Goal: Task Accomplishment & Management: Manage account settings

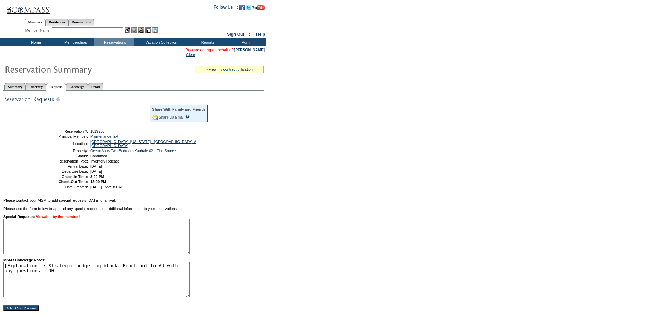
scroll to position [34, 0]
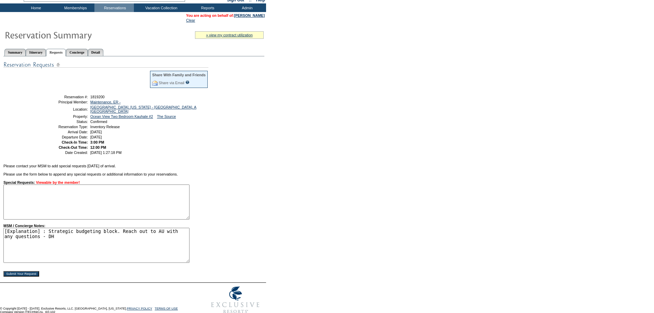
drag, startPoint x: 53, startPoint y: 246, endPoint x: 45, endPoint y: 235, distance: 13.3
click at [45, 235] on textarea "[Explanation] : Strategic budgeting block. Reach out to AU with any questions -…" at bounding box center [96, 245] width 186 height 35
click at [329, 172] on form "Follow Us ::" at bounding box center [327, 141] width 654 height 351
click at [133, 243] on textarea "[Explanation] : Strategic budgeting block. Reach out to AU with any questions -…" at bounding box center [96, 245] width 186 height 35
click at [300, 144] on form "Follow Us ::" at bounding box center [327, 141] width 654 height 351
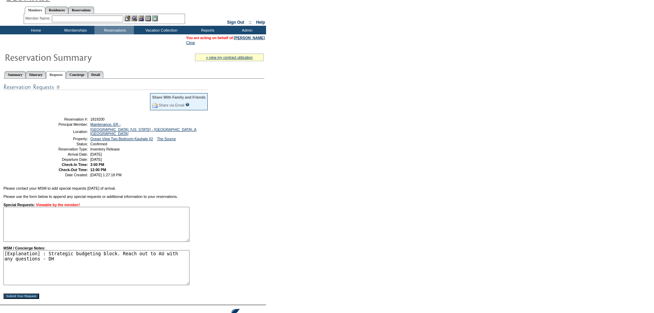
scroll to position [0, 0]
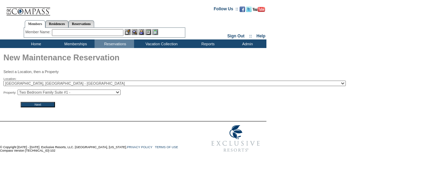
click at [76, 83] on select "2024 The Founders Cup - Eden Club Founders Cup 2025 Kentucky Derby - 2025 Kentu…" at bounding box center [174, 83] width 342 height 5
click at [81, 92] on select "Jr. Suite #1 - Jr. Suite #2 - Two Bedroom Family Suite #1 -" at bounding box center [69, 92] width 103 height 5
select select "9235"
click at [20, 90] on select "Jr. Suite #1 - Jr. Suite #2 - Two Bedroom Family Suite #1 -" at bounding box center [69, 92] width 103 height 5
click at [46, 106] on input "Next" at bounding box center [38, 104] width 34 height 5
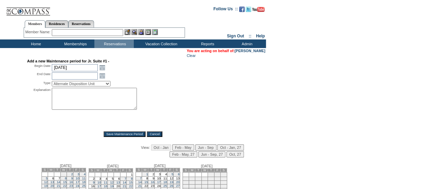
drag, startPoint x: 67, startPoint y: 95, endPoint x: 67, endPoint y: 81, distance: 14.1
click at [68, 94] on textarea at bounding box center [94, 99] width 85 height 22
paste textarea "Strategic budgeting block. Reach out to AU with any questions - D"
type textarea "Strategic budgeting block. Reach out to AU with any questions - D"
click at [64, 60] on strong "Add a new Maintenance period for Jr. Suite #1 -" at bounding box center [68, 61] width 82 height 4
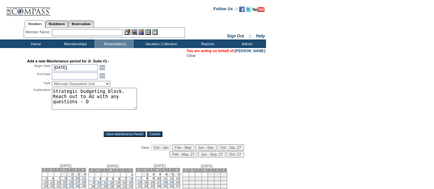
click at [84, 91] on textarea "Strategic budgeting block. Reach out to AU with any questions - D" at bounding box center [94, 99] width 85 height 22
click at [84, 85] on select "Alternate Disposition Unit Business Hold Disposition Exclusive Alliance Partner…" at bounding box center [81, 83] width 59 height 5
select select "PropMaintInventoryRelease"
click at [52, 82] on select "Alternate Disposition Unit Business Hold Disposition Exclusive Alliance Partner…" at bounding box center [81, 83] width 59 height 5
click at [83, 67] on input "10/2/2025" at bounding box center [75, 67] width 46 height 7
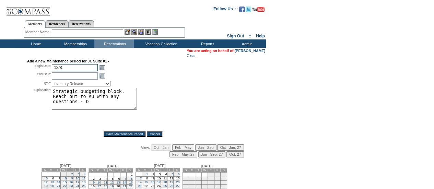
type input "12/8"
type input "2025-12-08"
type input "2025-12-09"
type input "12/8/2025"
type input "12/14"
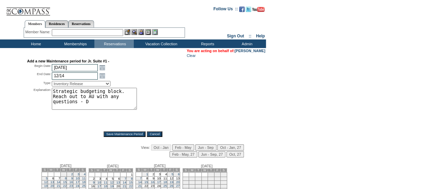
type input "2025-12-14"
type input "12/14/2025"
click at [120, 134] on input "Save Maintenance Period" at bounding box center [125, 134] width 42 height 5
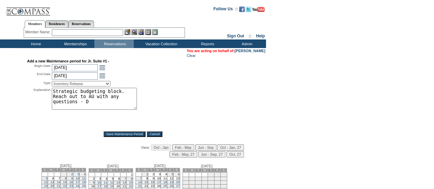
click at [120, 134] on input "Save Maintenance Period" at bounding box center [125, 134] width 42 height 5
click at [257, 112] on div "Add a new Maintenance period for Jr. Suite #1 - Begin Date: 2025-12-08 12/8/202…" at bounding box center [133, 135] width 265 height 152
drag, startPoint x: 82, startPoint y: 70, endPoint x: 93, endPoint y: 76, distance: 12.8
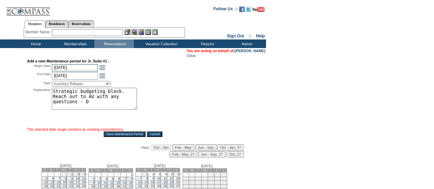
click at [82, 70] on input "12/8/2025" at bounding box center [75, 67] width 46 height 7
click at [93, 77] on input "12/14/2025" at bounding box center [75, 75] width 46 height 7
click at [80, 68] on input "12/8/2025" at bounding box center [75, 67] width 46 height 7
type input "12/2"
type input "2025-12-02"
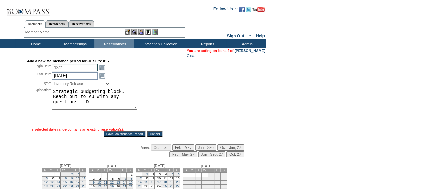
type input "2025-12-03"
type input "12/2/2025"
type input "12/5"
type input "2025-12-05"
type input "12/5/2025"
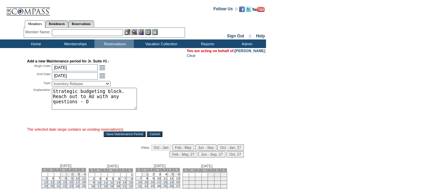
click at [123, 139] on div "Add a new Maintenance period for Jr. Suite #1 - Begin Date: 2025-12-02 12/2/202…" at bounding box center [133, 135] width 265 height 152
click at [123, 136] on input "Save Maintenance Period" at bounding box center [125, 134] width 42 height 5
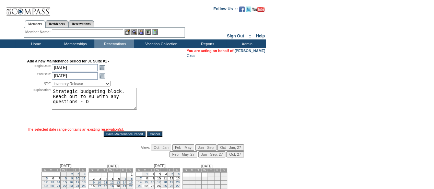
click at [123, 136] on input "Save Maintenance Period" at bounding box center [125, 134] width 42 height 5
click at [133, 99] on textarea "Strategic budgeting block. Reach out to AU with any questions - D" at bounding box center [94, 99] width 85 height 22
type textarea "Strategic budgeting block. Reach out to AU with any questions - DH"
click at [177, 96] on div "Explanation: Strategic budgeting block. Reach out to AU with any questions - DH…" at bounding box center [133, 107] width 212 height 39
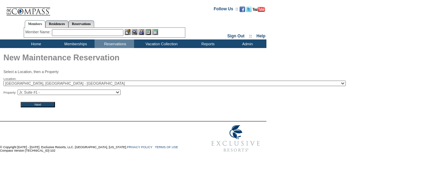
click at [127, 84] on select "2024 The Founders Cup - Eden Club Founders Cup 2025 Kentucky Derby - 2025 Kentu…" at bounding box center [174, 83] width 342 height 5
select select "672"
click at [3, 81] on select "2024 The Founders Cup - Eden Club Founders Cup 2025 Kentucky Derby - 2025 Kentu…" at bounding box center [174, 83] width 342 height 5
click at [40, 108] on input "Next" at bounding box center [38, 104] width 34 height 5
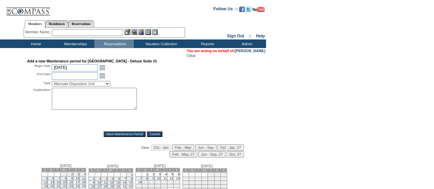
click at [91, 106] on textarea at bounding box center [94, 99] width 85 height 22
paste textarea "Strategic budgeting block. Reach out to AU with any questions - DH"
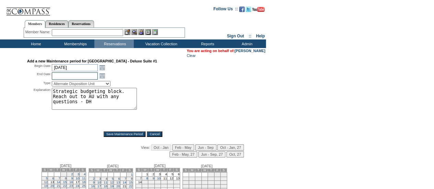
type textarea "Strategic budgeting block. Reach out to AU with any questions - DH"
click at [84, 73] on input "text" at bounding box center [75, 75] width 46 height 7
click at [81, 70] on input "10/2/2025" at bounding box center [75, 67] width 46 height 7
type input "11/30"
type input "2025-11-30"
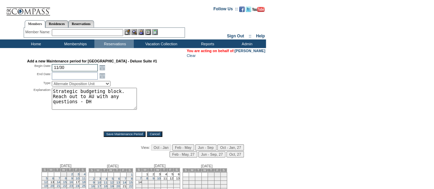
type input "2025-12-01"
type input "11/30/2025"
type input "12/7"
type input "2025-12-07"
type input "12/7/2025"
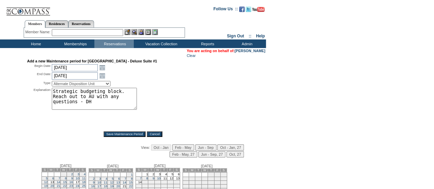
click at [78, 83] on select "Alternate Disposition Unit Business Hold Disposition Exclusive Alliance Partner…" at bounding box center [81, 83] width 59 height 5
select select "PropMaintInventoryRelease"
click at [52, 82] on select "Alternate Disposition Unit Business Hold Disposition Exclusive Alliance Partner…" at bounding box center [81, 83] width 59 height 5
click at [117, 136] on input "Save Maintenance Period" at bounding box center [125, 134] width 42 height 5
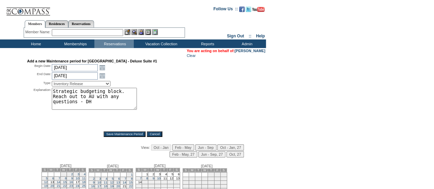
click at [117, 136] on input "Save Maintenance Period" at bounding box center [125, 134] width 42 height 5
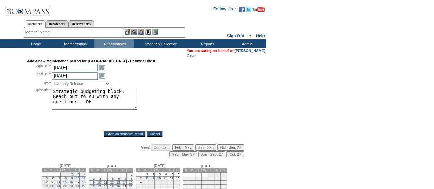
click at [117, 136] on input "Save Maintenance Period" at bounding box center [125, 134] width 42 height 5
click at [81, 70] on input "11/30/2025" at bounding box center [75, 67] width 46 height 7
type input "12/11"
type input "2025-12-11"
type input "2025-12-12"
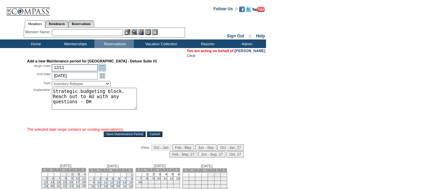
type input "12/11/2025"
type input "12/15"
type input "2025-12-15"
type input "12/15/2025"
click at [123, 136] on input "Save Maintenance Period" at bounding box center [125, 134] width 42 height 5
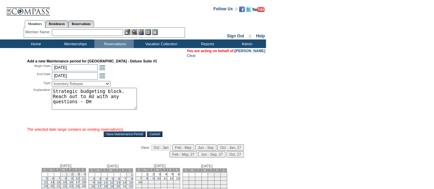
click at [123, 136] on input "Save Maintenance Period" at bounding box center [125, 134] width 42 height 5
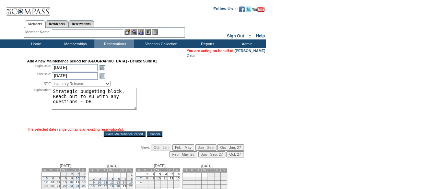
click at [122, 100] on textarea "Strategic budgeting block. Reach out to AU with any questions - DH" at bounding box center [94, 99] width 85 height 22
click at [174, 90] on div "Explanation: Strategic budgeting block. Reach out to AU with any questions - DH…" at bounding box center [133, 107] width 212 height 39
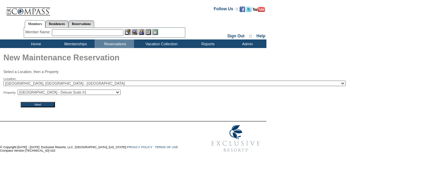
click at [76, 92] on select "[GEOGRAPHIC_DATA] - Deluxe Suite #1 [GEOGRAPHIC_DATA] - Deluxe Suite #2 [GEOGRA…" at bounding box center [69, 92] width 103 height 5
select select "8693"
click at [20, 90] on select "[GEOGRAPHIC_DATA] - Deluxe Suite #1 [GEOGRAPHIC_DATA] - Deluxe Suite #2 [GEOGRA…" at bounding box center [69, 92] width 103 height 5
click at [53, 107] on input "Next" at bounding box center [38, 104] width 34 height 5
